Goal: Navigation & Orientation: Find specific page/section

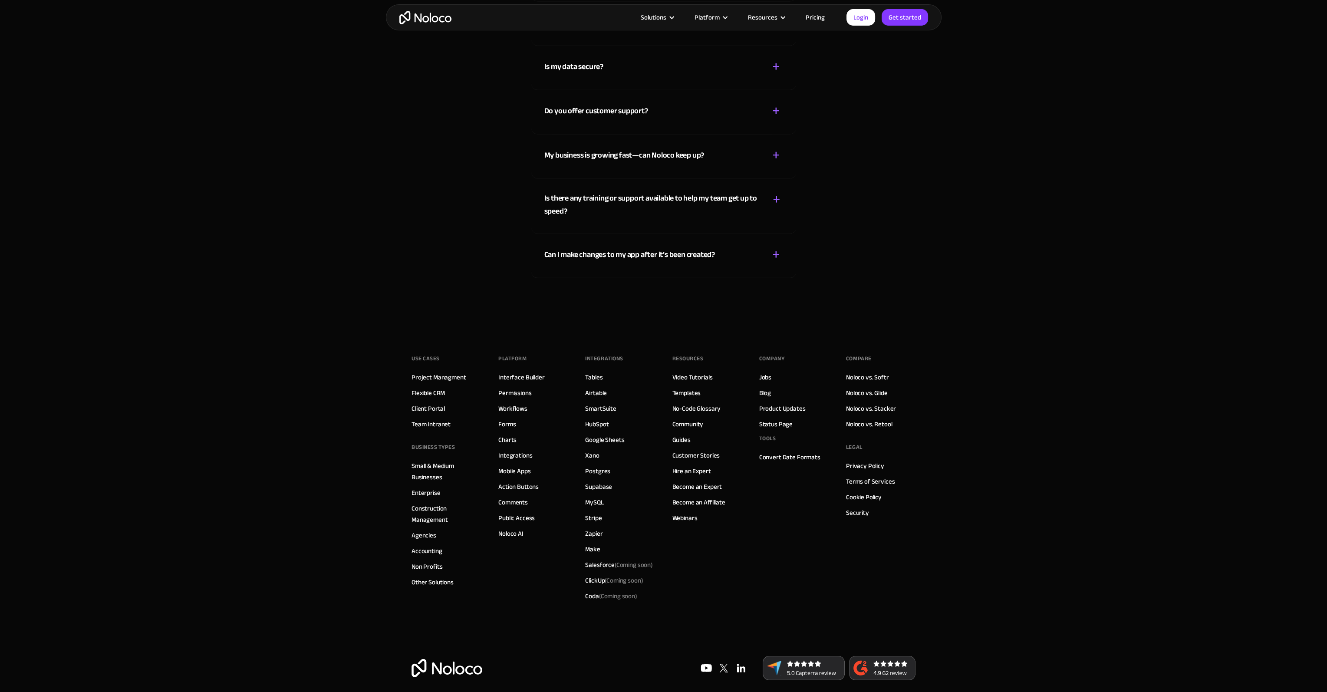
scroll to position [4866, 0]
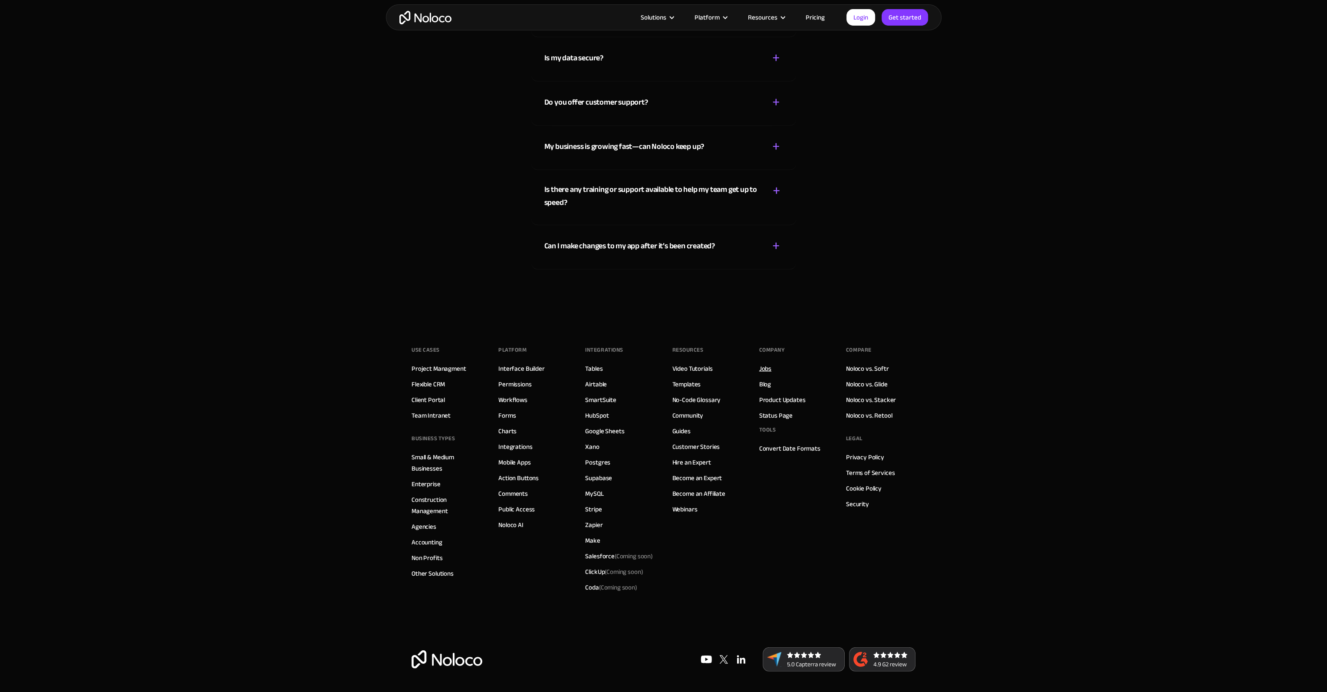
click at [767, 368] on link "Jobs" at bounding box center [765, 368] width 12 height 11
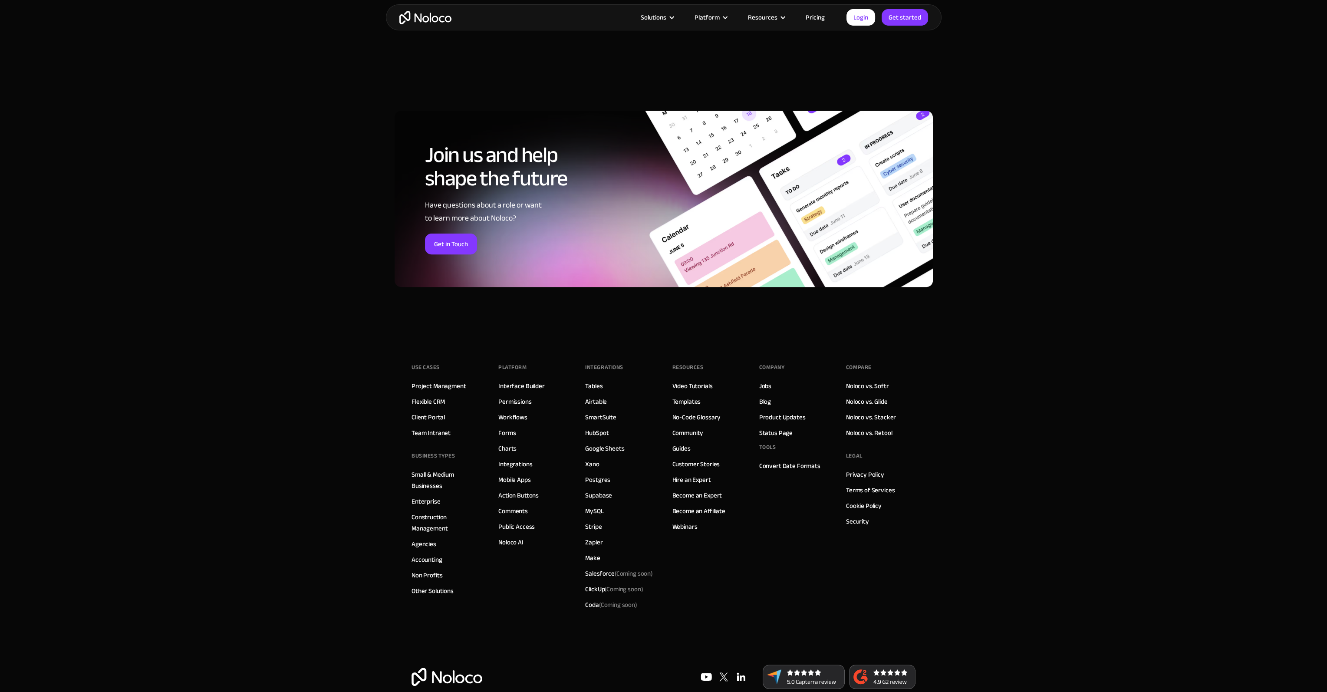
scroll to position [609, 0]
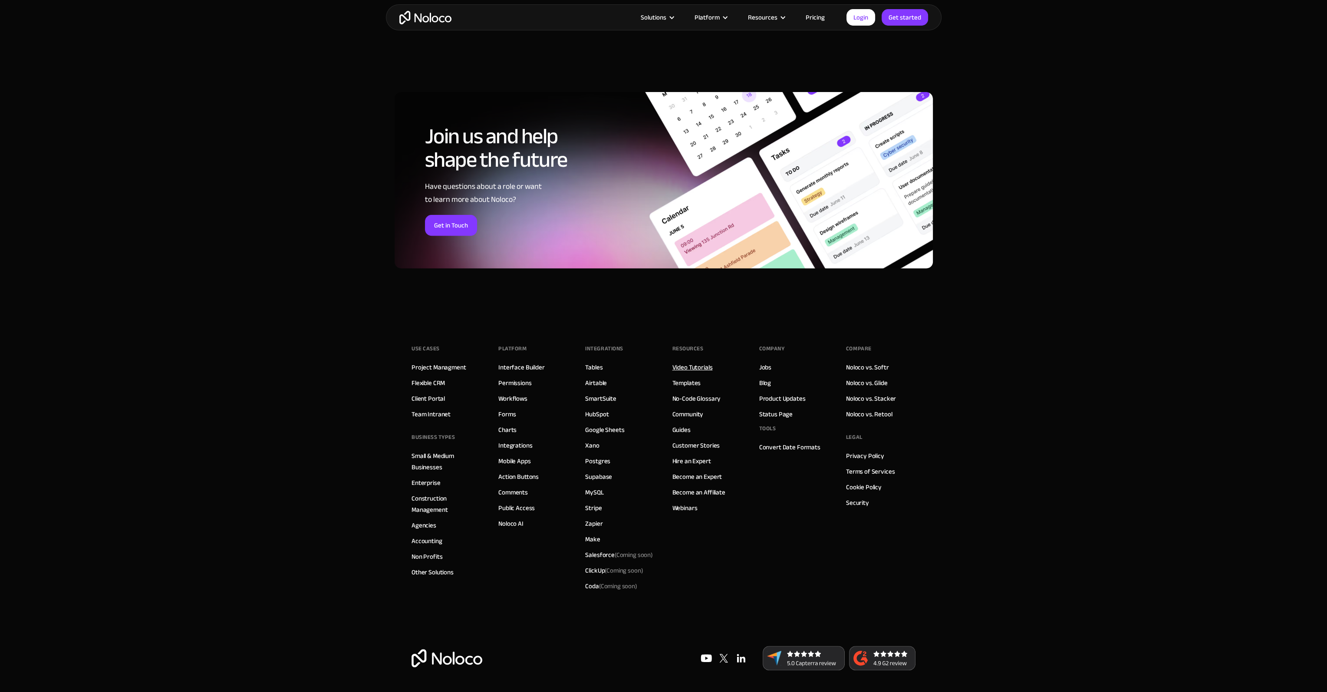
click at [689, 363] on link "Video Tutorials" at bounding box center [693, 367] width 40 height 11
